Goal: Task Accomplishment & Management: Use online tool/utility

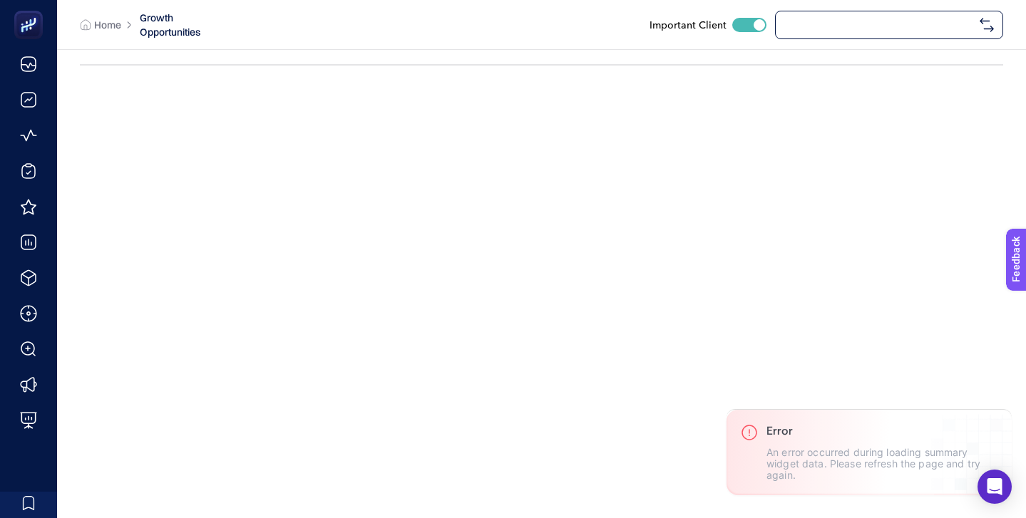
checkbox input "true"
click at [854, 27] on span "[URL][DOMAIN_NAME]" at bounding box center [879, 24] width 190 height 11
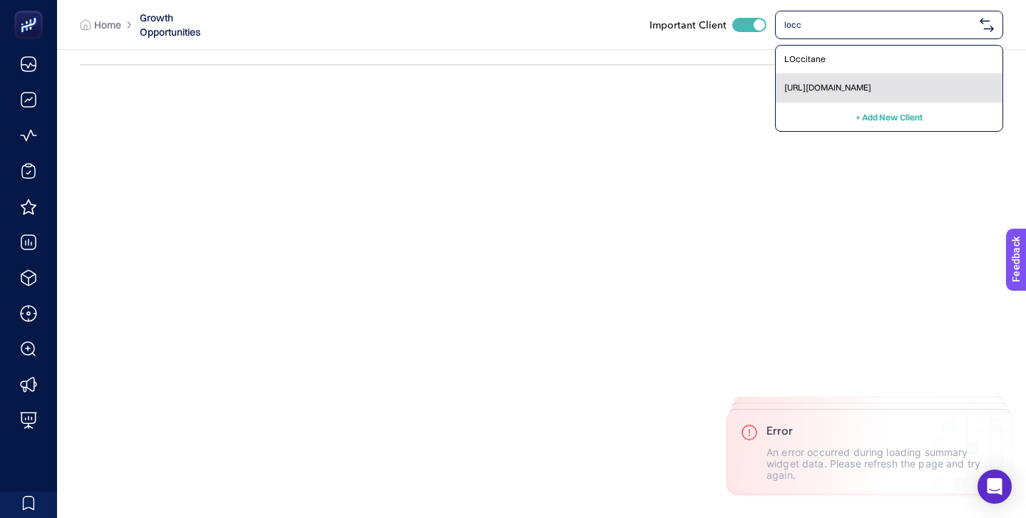
type input "locc"
click at [865, 75] on div "[URL][DOMAIN_NAME]" at bounding box center [888, 88] width 227 height 29
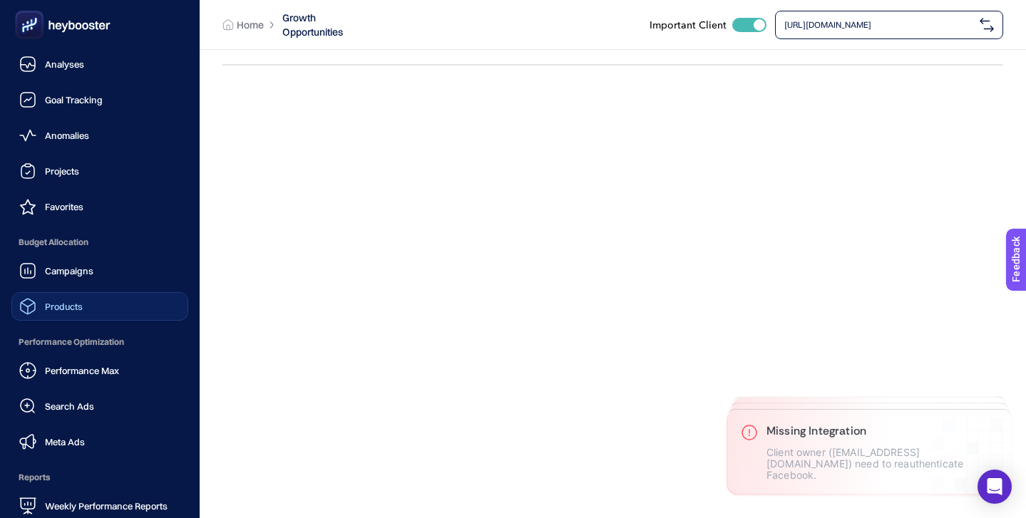
scroll to position [139, 0]
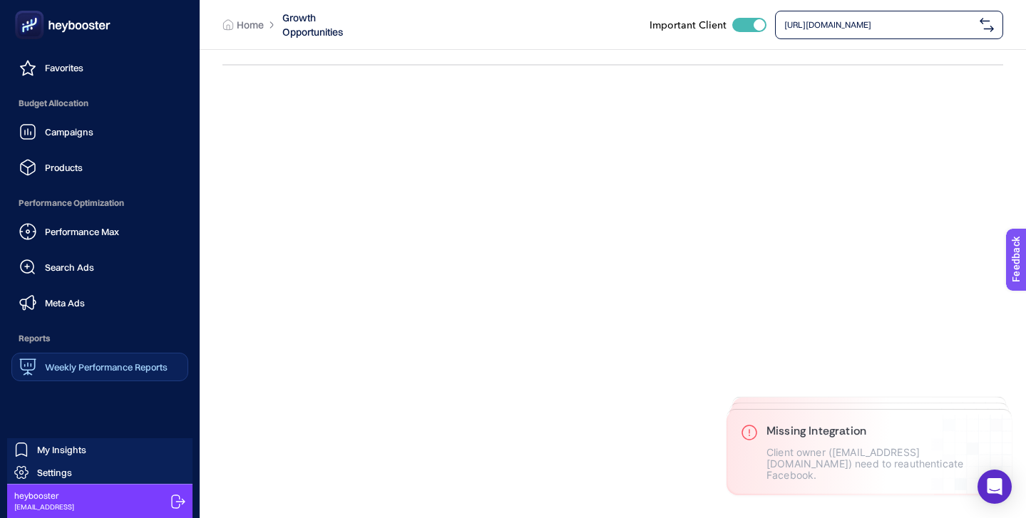
click at [130, 377] on link "Weekly Performance Reports" at bounding box center [99, 367] width 177 height 29
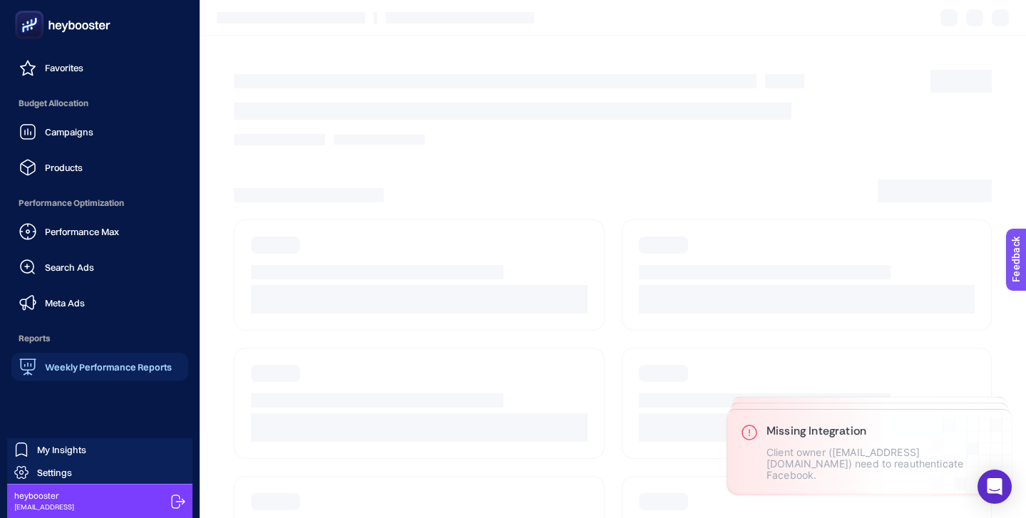
scroll to position [53, 0]
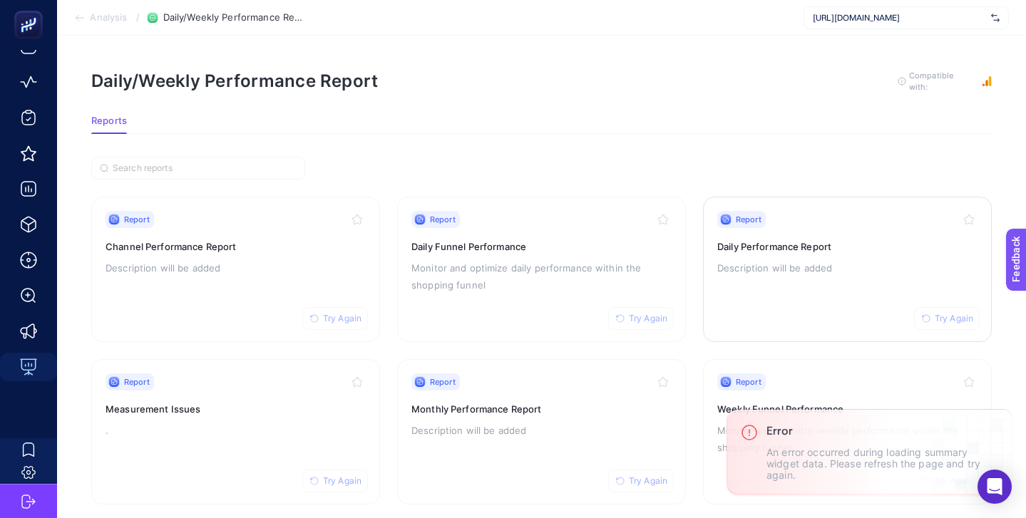
click at [854, 266] on p "Description will be added" at bounding box center [847, 267] width 260 height 17
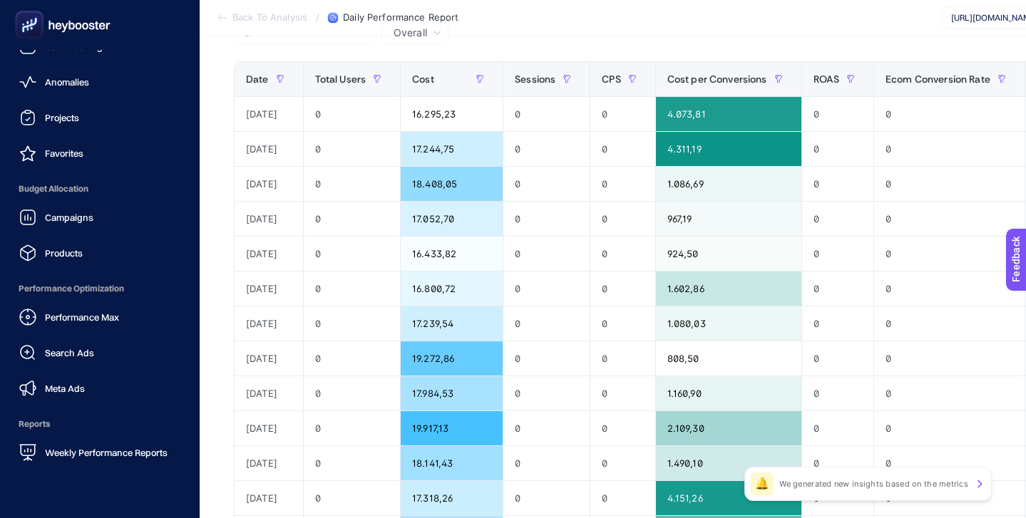
scroll to position [139, 0]
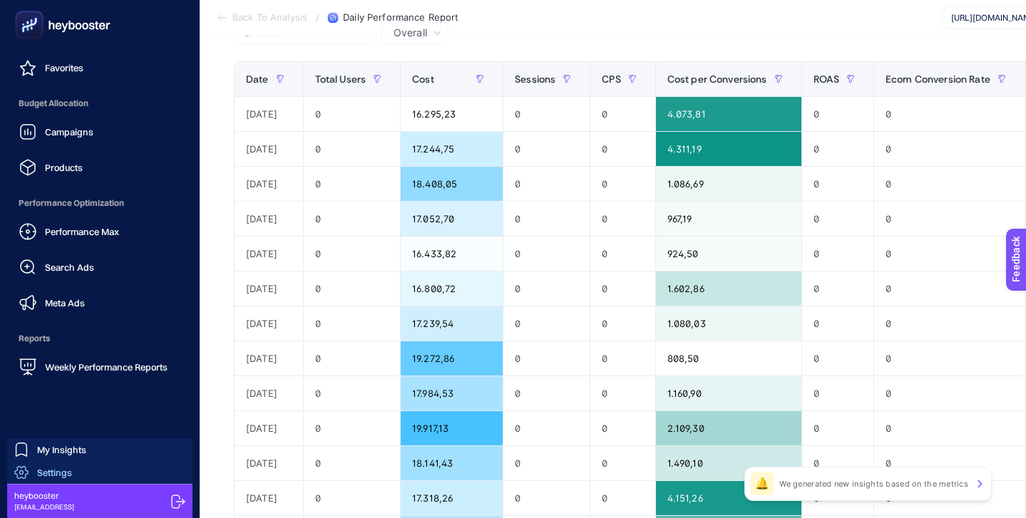
click at [82, 468] on link "Settings" at bounding box center [99, 472] width 185 height 23
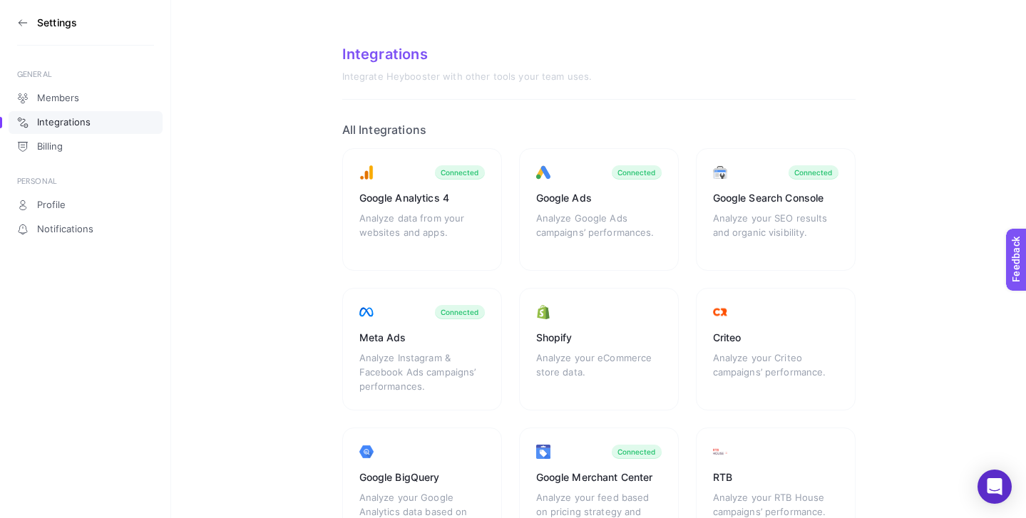
click at [20, 18] on icon at bounding box center [22, 22] width 11 height 11
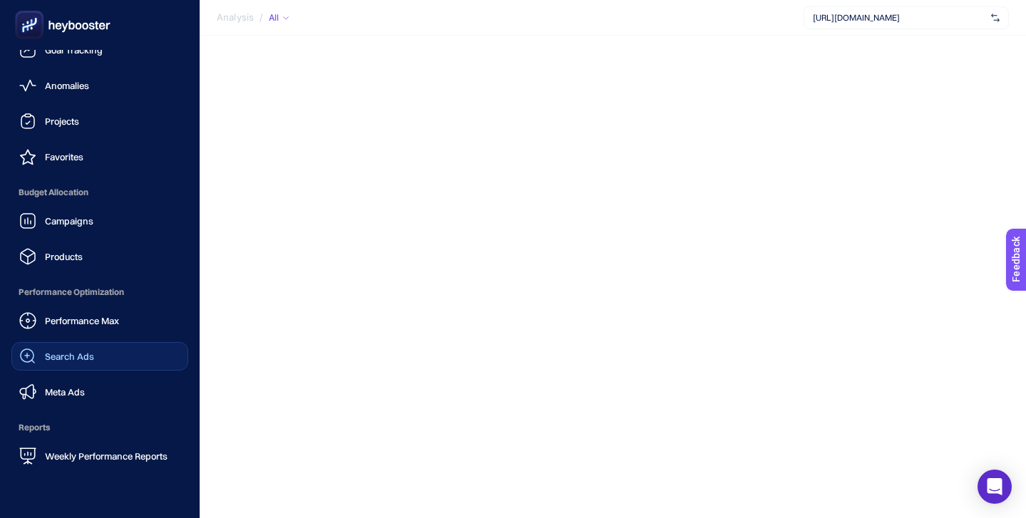
scroll to position [139, 0]
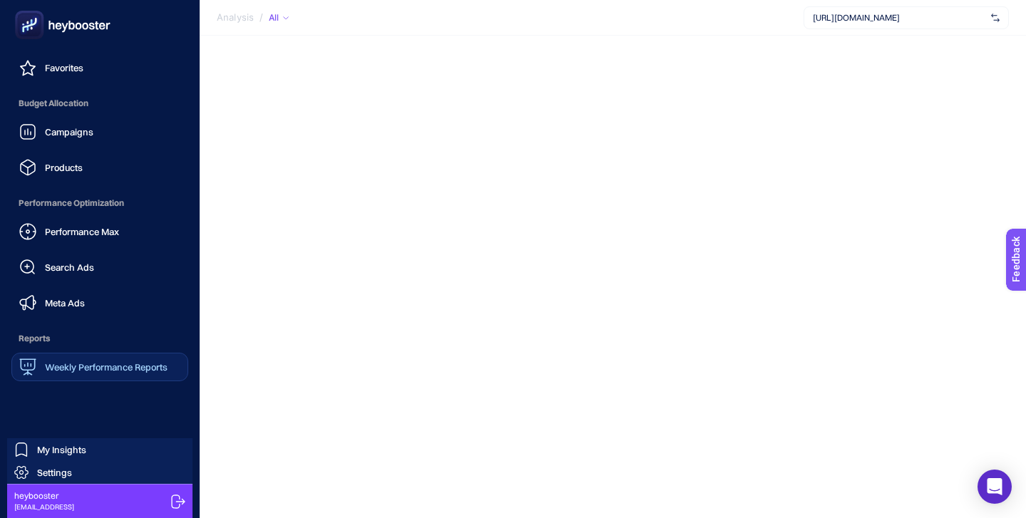
click at [105, 361] on span "Weekly Performance Reports" at bounding box center [106, 366] width 123 height 11
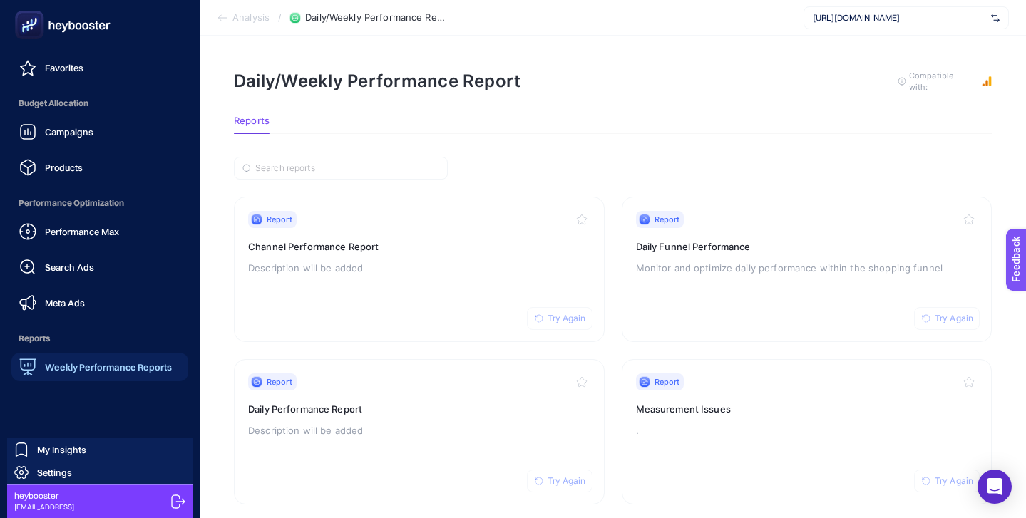
scroll to position [53, 0]
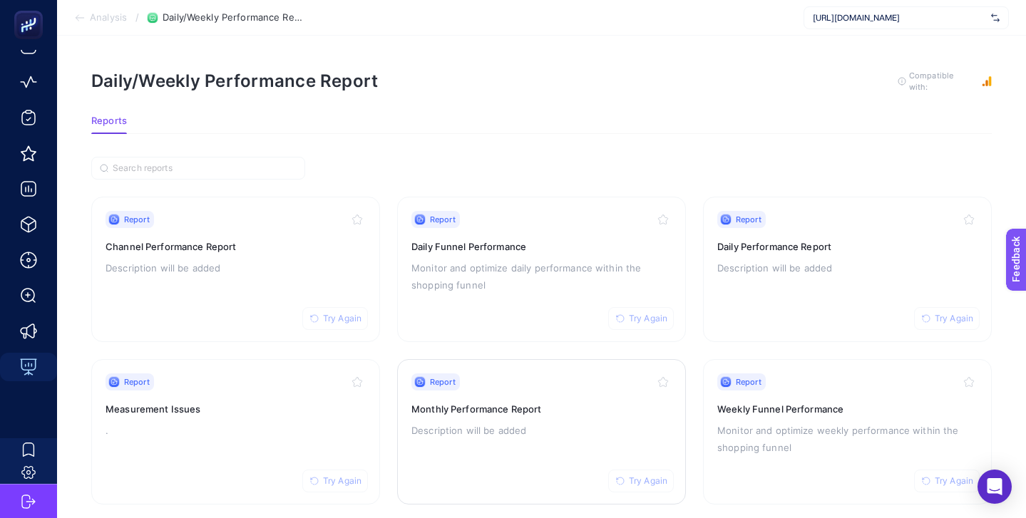
click at [559, 389] on div "Report Try Again Monthly Performance Report Description will be added" at bounding box center [541, 431] width 260 height 117
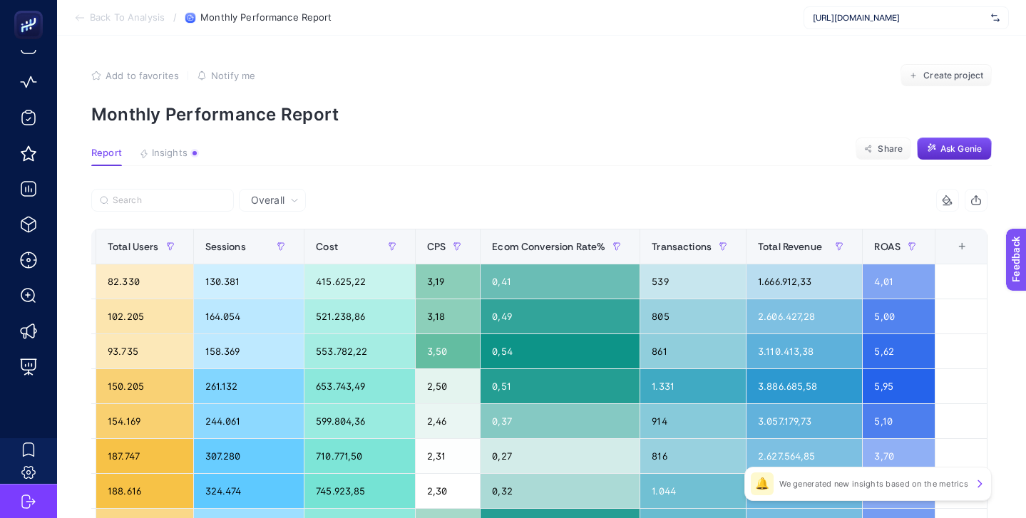
click at [898, 14] on span "[URL][DOMAIN_NAME]" at bounding box center [898, 17] width 172 height 11
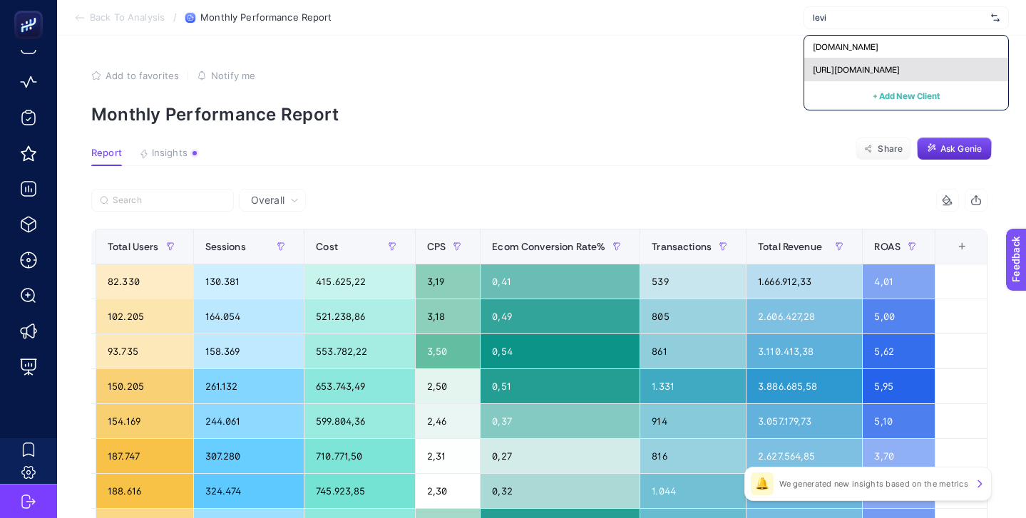
type input "levi"
click at [899, 70] on span "[URL][DOMAIN_NAME]" at bounding box center [855, 69] width 87 height 11
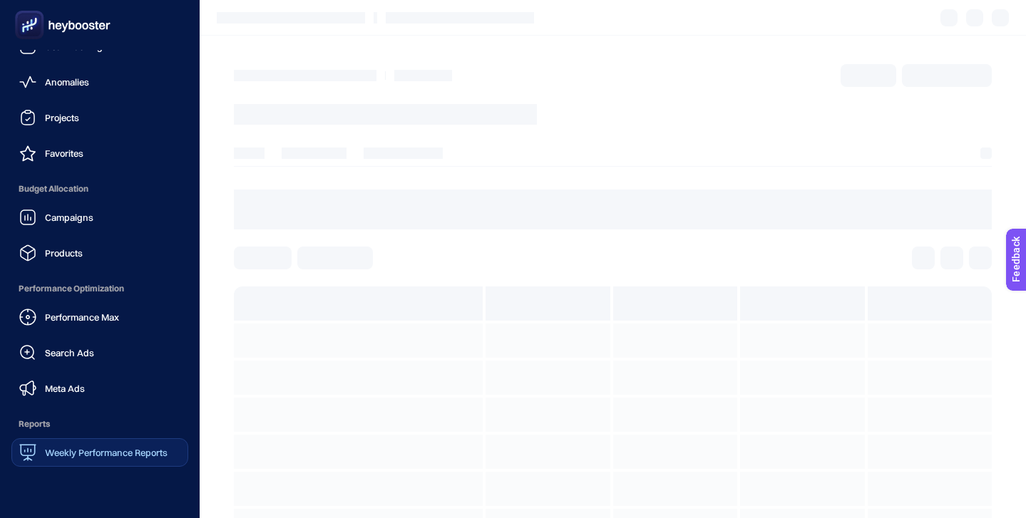
click at [105, 449] on span "Weekly Performance Reports" at bounding box center [106, 452] width 123 height 11
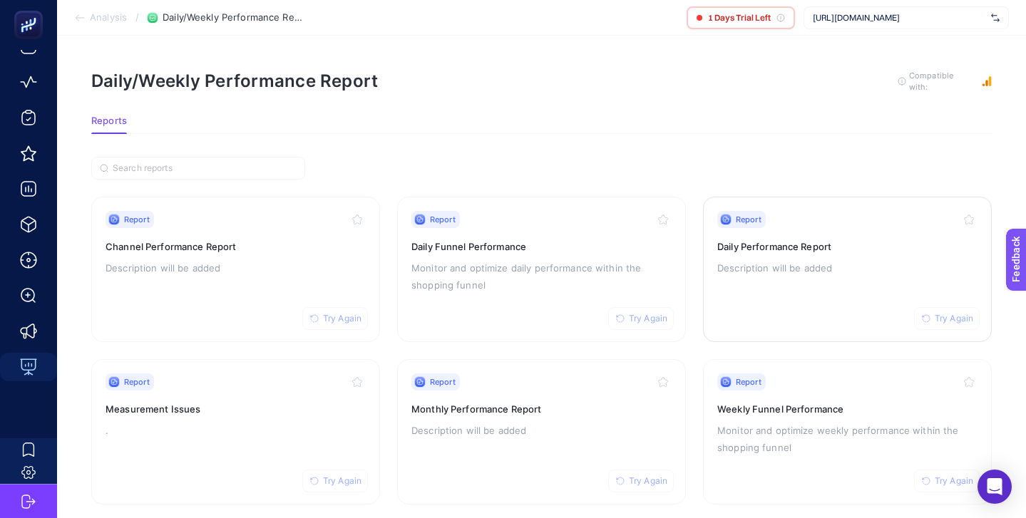
click at [811, 280] on div "Report Try Again Daily Performance Report Description will be added" at bounding box center [847, 269] width 260 height 117
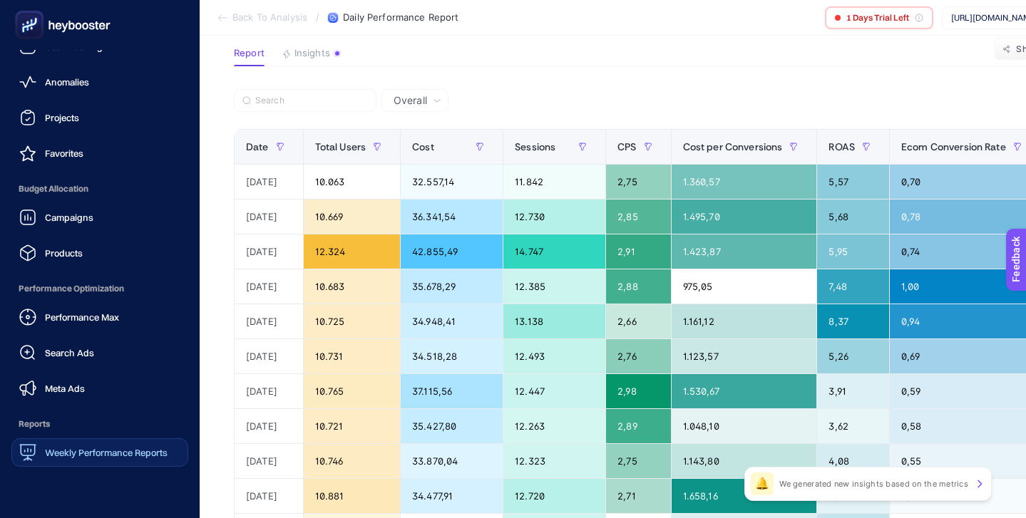
click at [93, 447] on span "Weekly Performance Reports" at bounding box center [106, 452] width 123 height 11
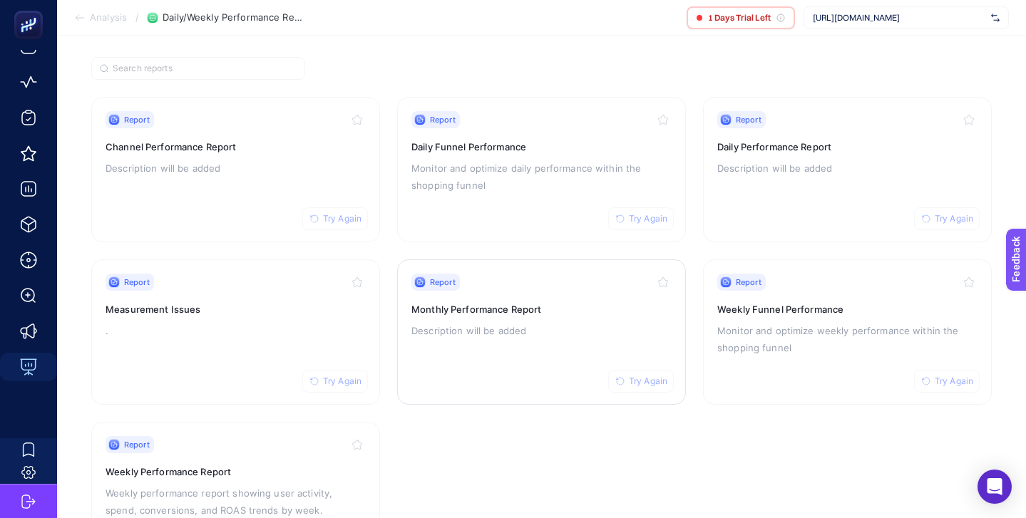
click at [520, 313] on h3 "Monthly Performance Report" at bounding box center [541, 309] width 260 height 14
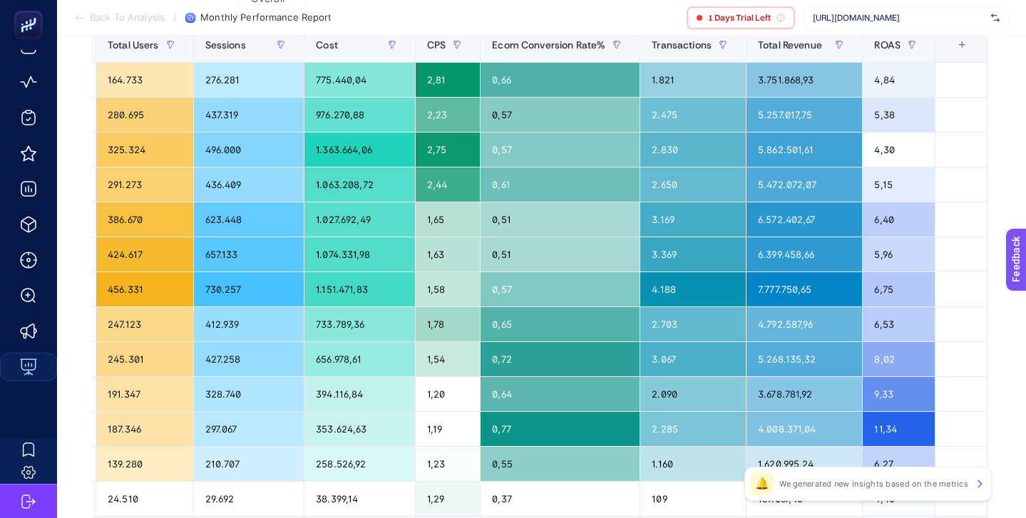
scroll to position [225, 0]
